Goal: Transaction & Acquisition: Subscribe to service/newsletter

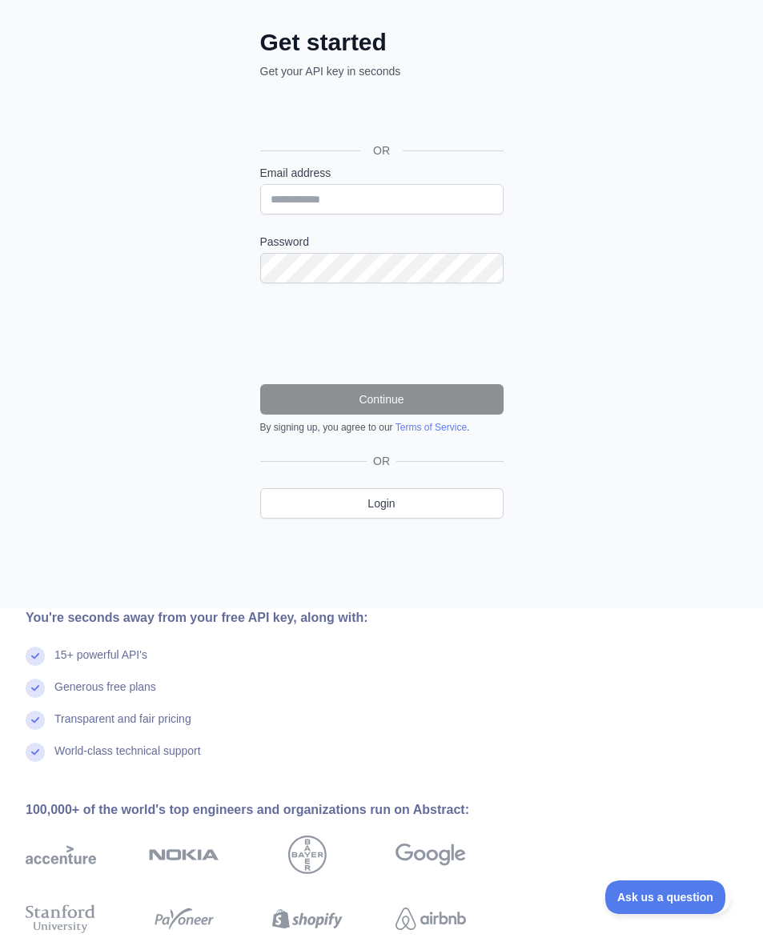
scroll to position [151, 0]
click at [287, 118] on div "Sign in with Google. Opens in new tab" at bounding box center [380, 114] width 240 height 35
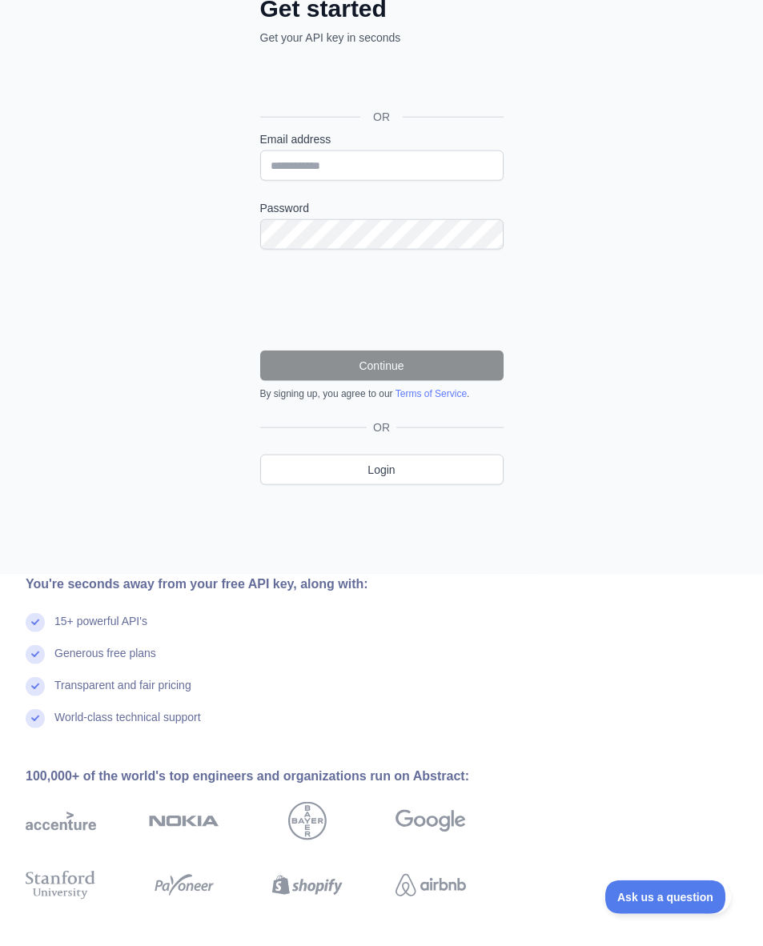
click at [301, 138] on label "Email address" at bounding box center [381, 139] width 243 height 16
click at [301, 151] on input "Email address" at bounding box center [381, 166] width 243 height 30
type input "**********"
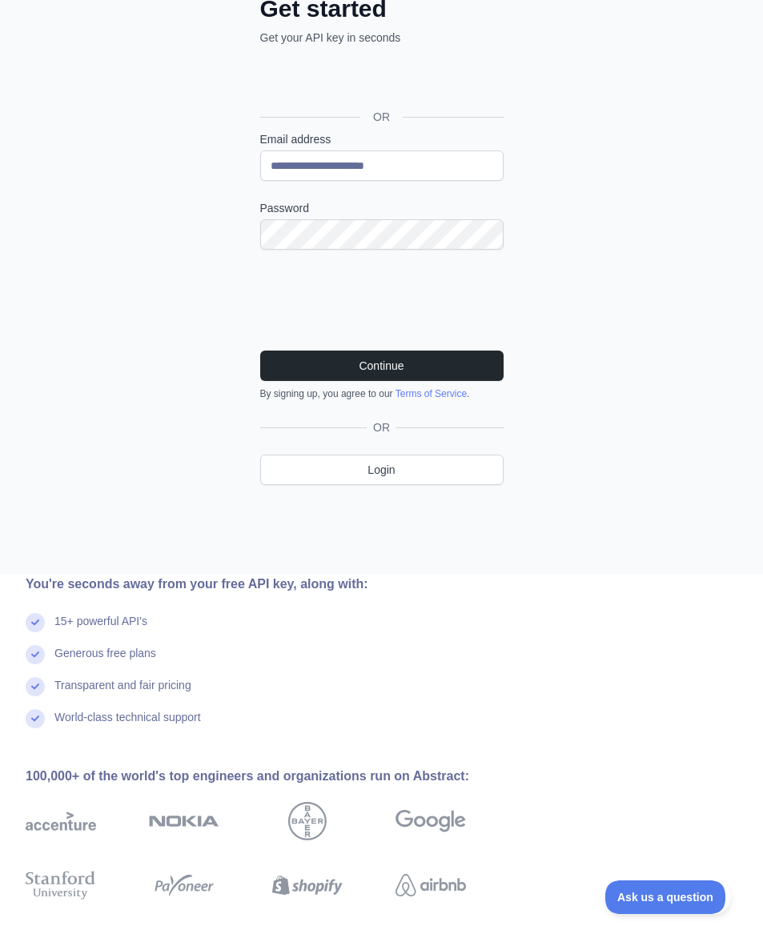
click at [287, 363] on button "Continue" at bounding box center [381, 366] width 243 height 30
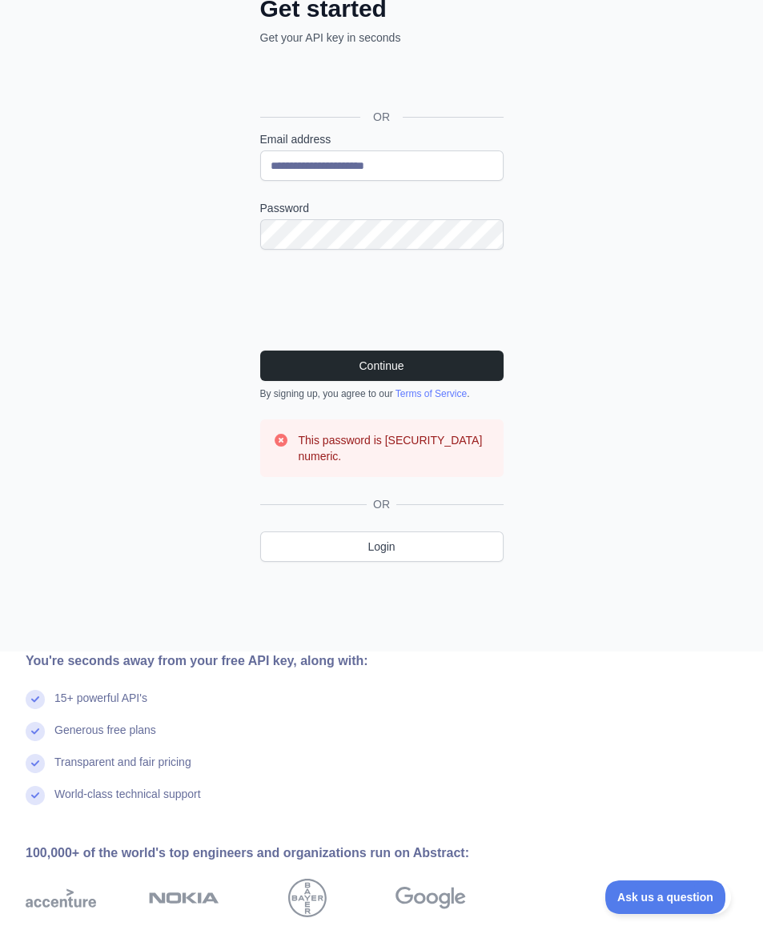
click at [295, 372] on button "Continue" at bounding box center [381, 366] width 243 height 30
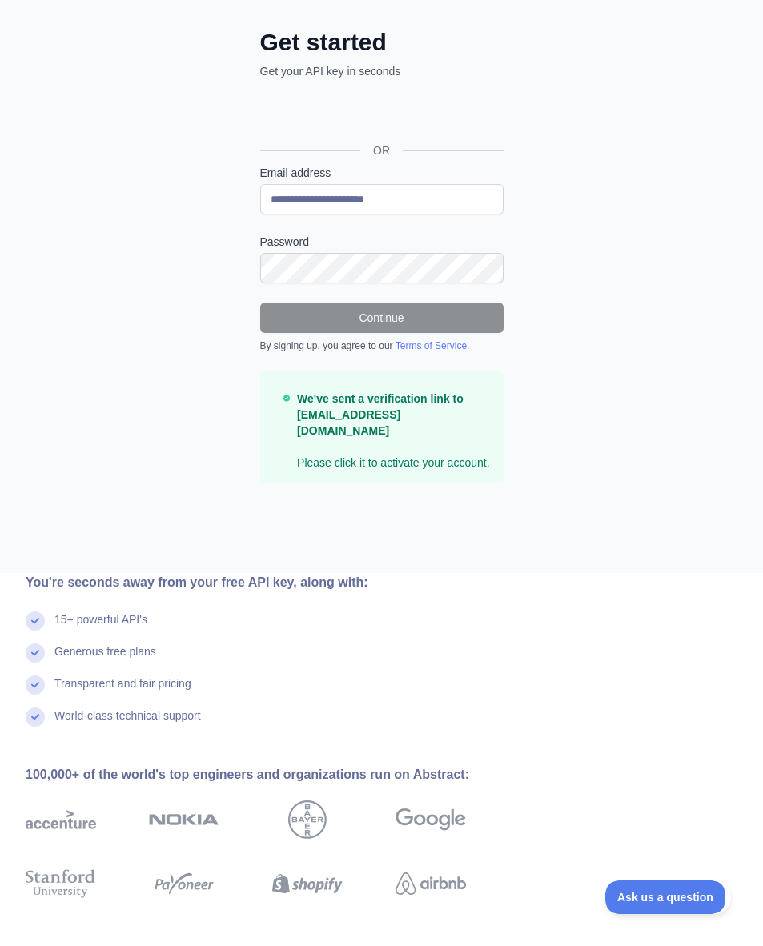
scroll to position [150, 0]
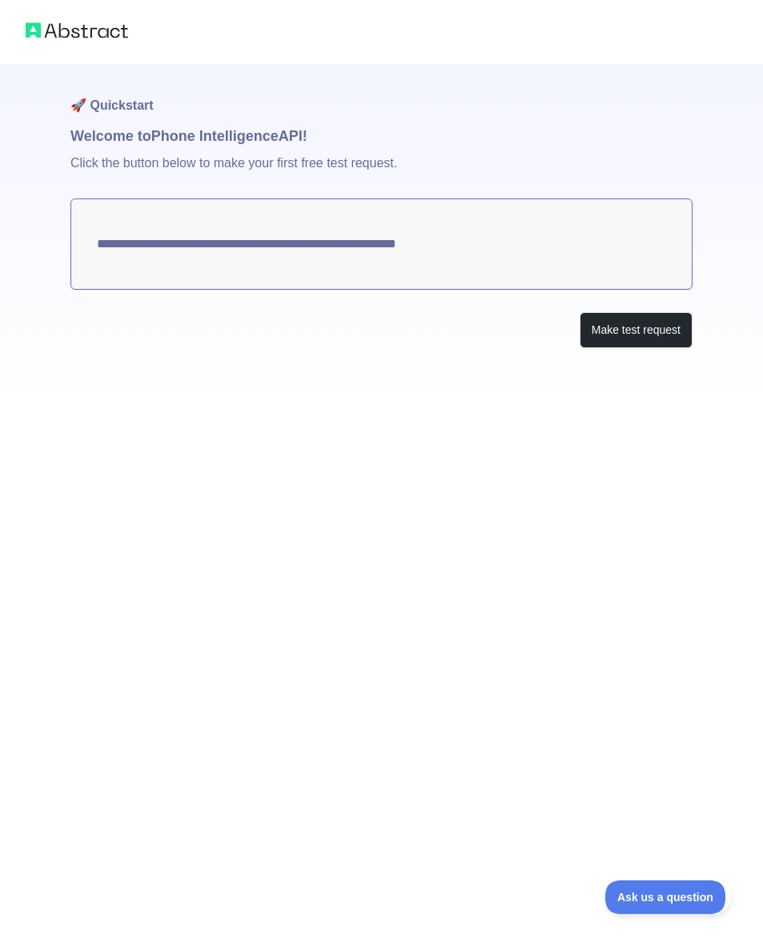
click at [595, 345] on button "Make test request" at bounding box center [636, 330] width 113 height 36
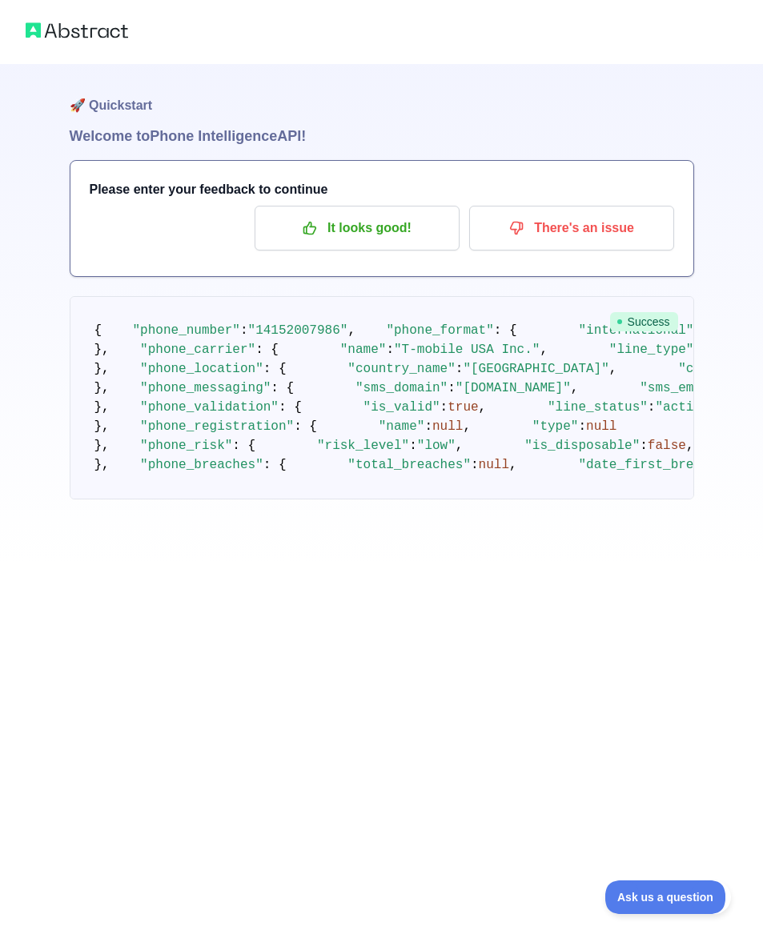
click at [301, 242] on button "It looks good!" at bounding box center [357, 228] width 205 height 45
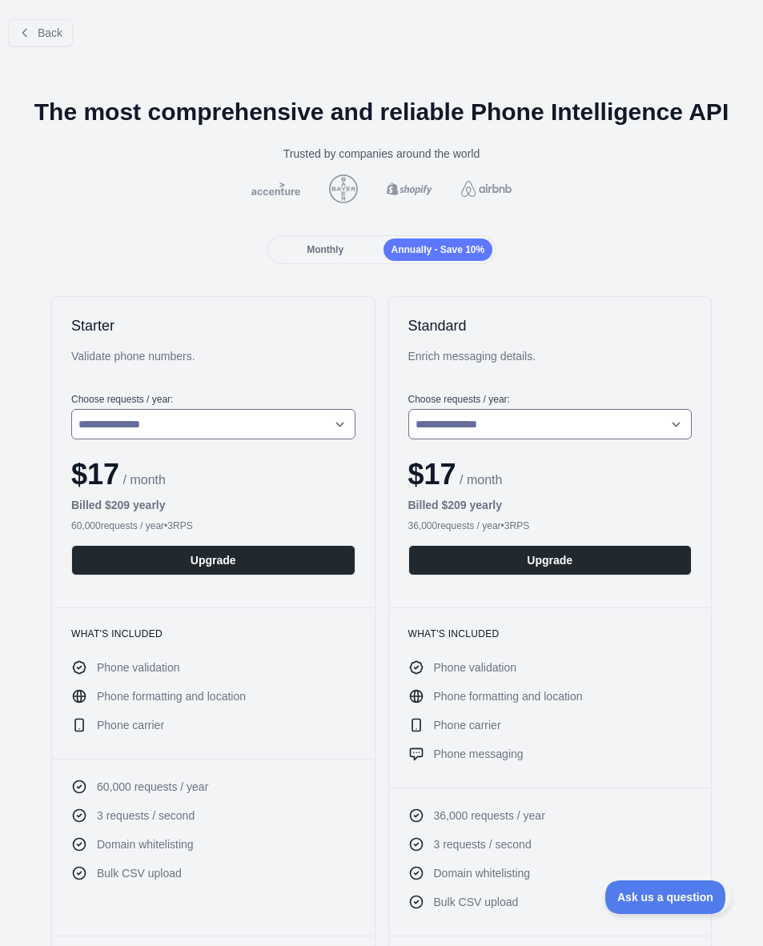
scroll to position [-32, -1]
